Goal: Find specific page/section: Find specific page/section

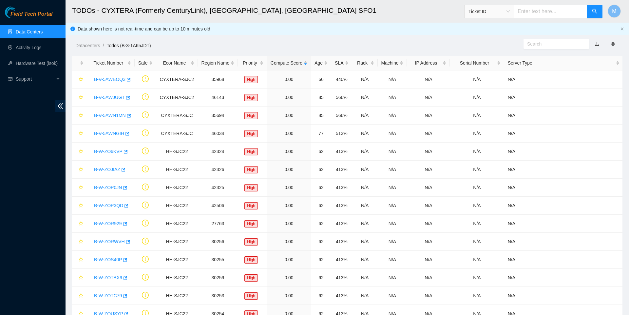
click at [35, 32] on link "Data Centers" at bounding box center [29, 31] width 27 height 5
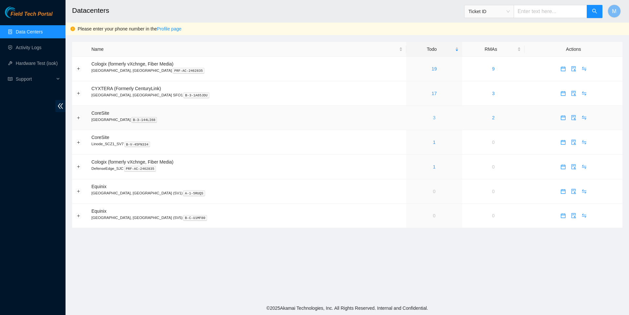
click at [433, 120] on link "3" at bounding box center [434, 117] width 3 height 5
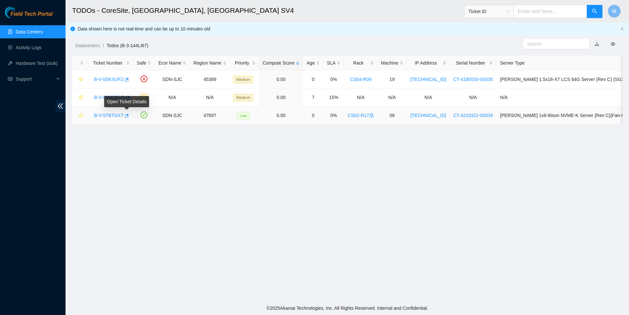
click at [113, 114] on link "B-V-5TBTGXT" at bounding box center [109, 115] width 30 height 5
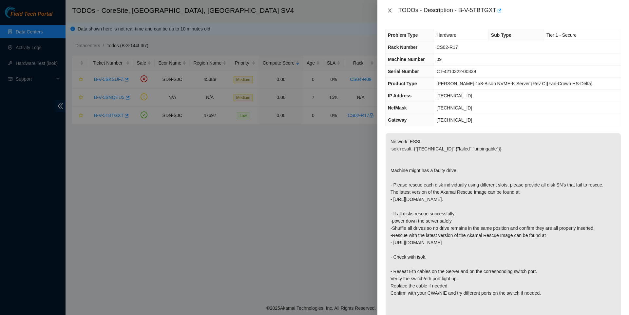
click at [389, 10] on icon "close" at bounding box center [390, 11] width 4 height 4
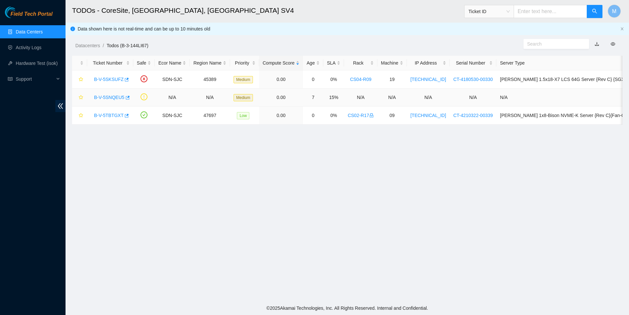
click at [129, 97] on body "Field Tech Portal Data Centers Activity Logs Hardware Test (isok) Support TODOs…" at bounding box center [314, 157] width 629 height 315
click at [129, 101] on span "button" at bounding box center [127, 97] width 5 height 5
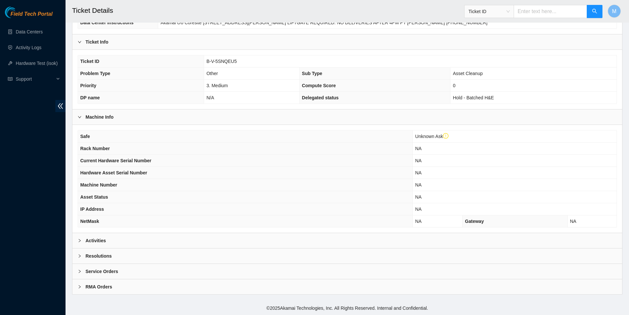
scroll to position [115, 0]
click at [82, 238] on div at bounding box center [82, 240] width 8 height 7
